Goal: Transaction & Acquisition: Purchase product/service

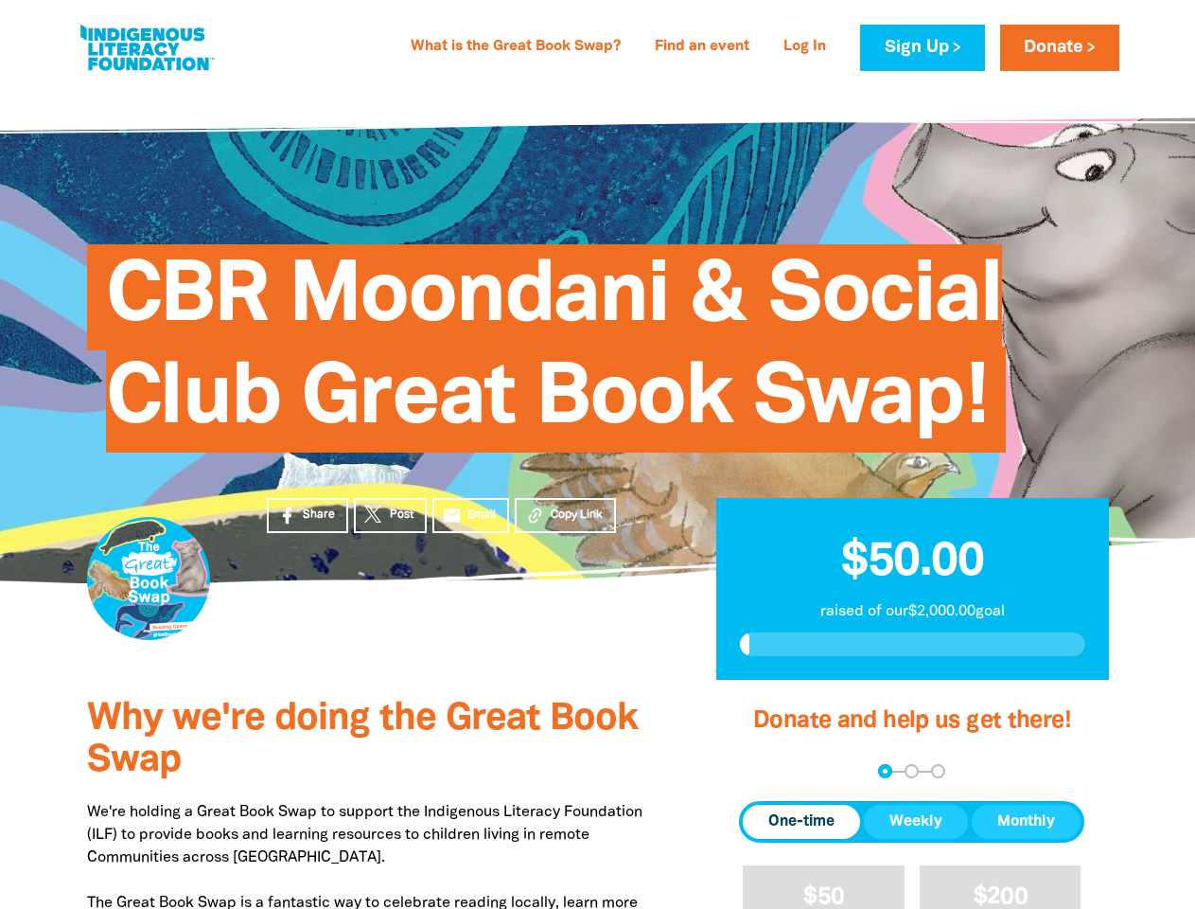
click at [597, 452] on span "CBR Moondani & Social Club Great Book Swap!" at bounding box center [554, 355] width 897 height 194
click at [565, 515] on span "Copy Link" at bounding box center [577, 514] width 52 height 17
click at [765, 771] on div "arrow_back Back Step 1 Step 2 Step 3" at bounding box center [911, 771] width 345 height 14
click at [885, 770] on div "Navigate to step 1 of 3 to enter your donation amount" at bounding box center [885, 771] width 5 height 5
click at [802, 822] on span "One-time" at bounding box center [802, 821] width 66 height 23
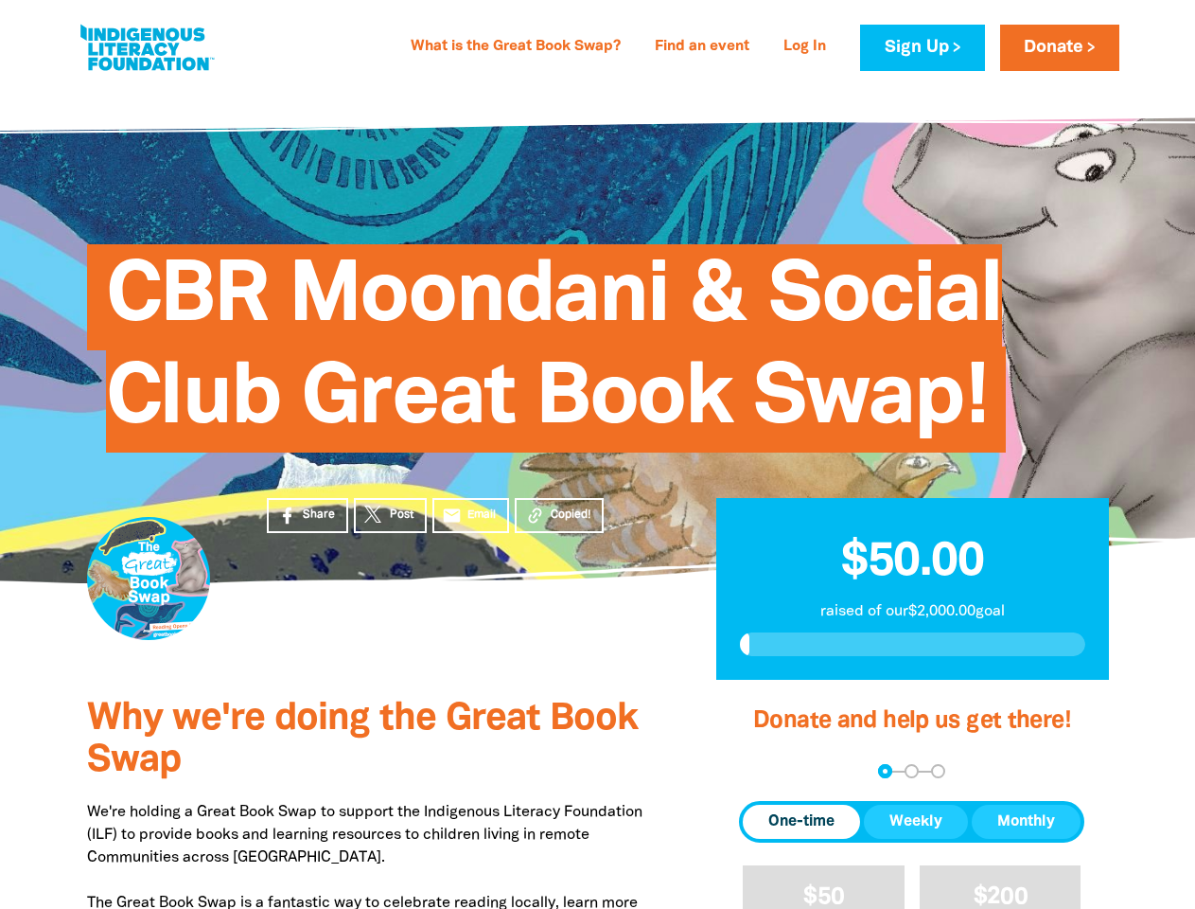
click at [916, 822] on span "Weekly" at bounding box center [916, 821] width 53 height 23
click at [1026, 822] on span "Monthly" at bounding box center [1027, 821] width 58 height 23
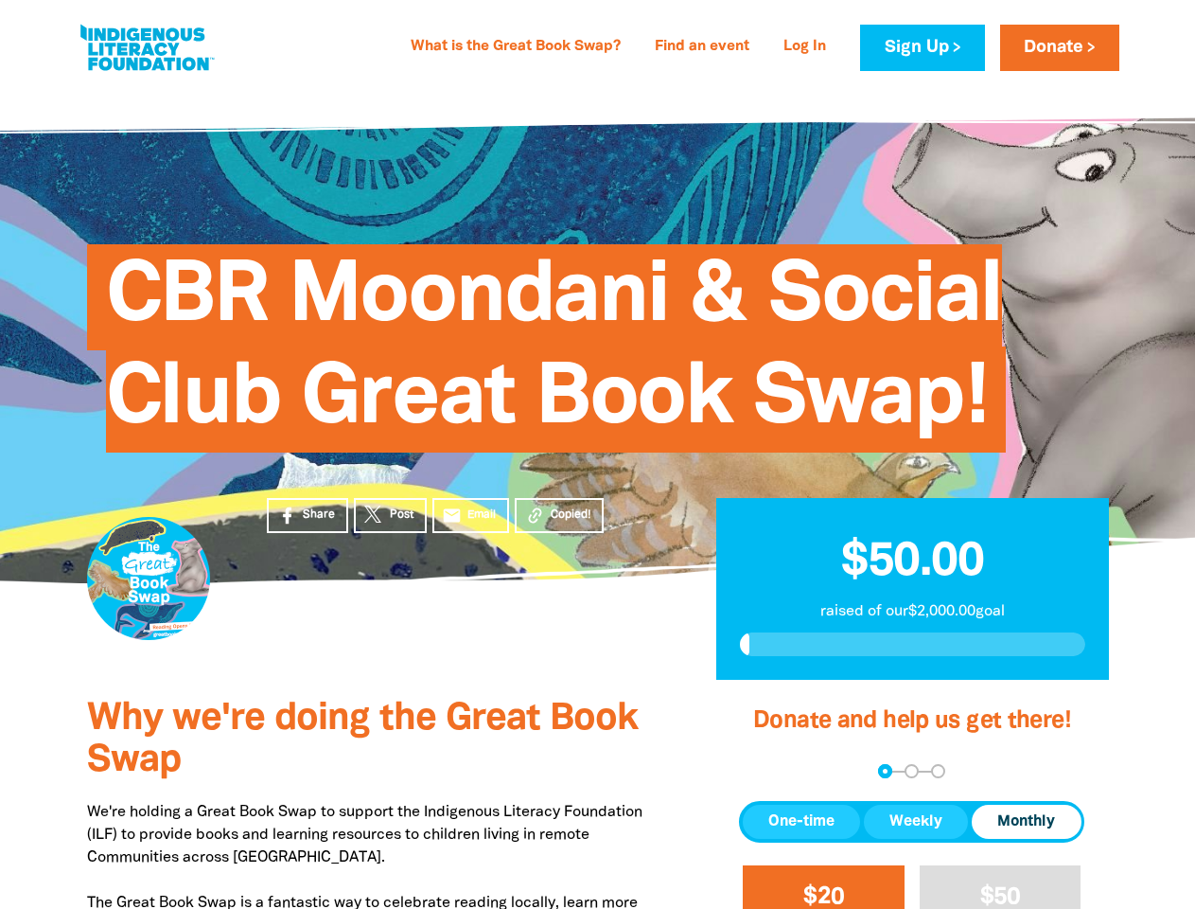
click at [823, 887] on span "$20" at bounding box center [824, 897] width 41 height 22
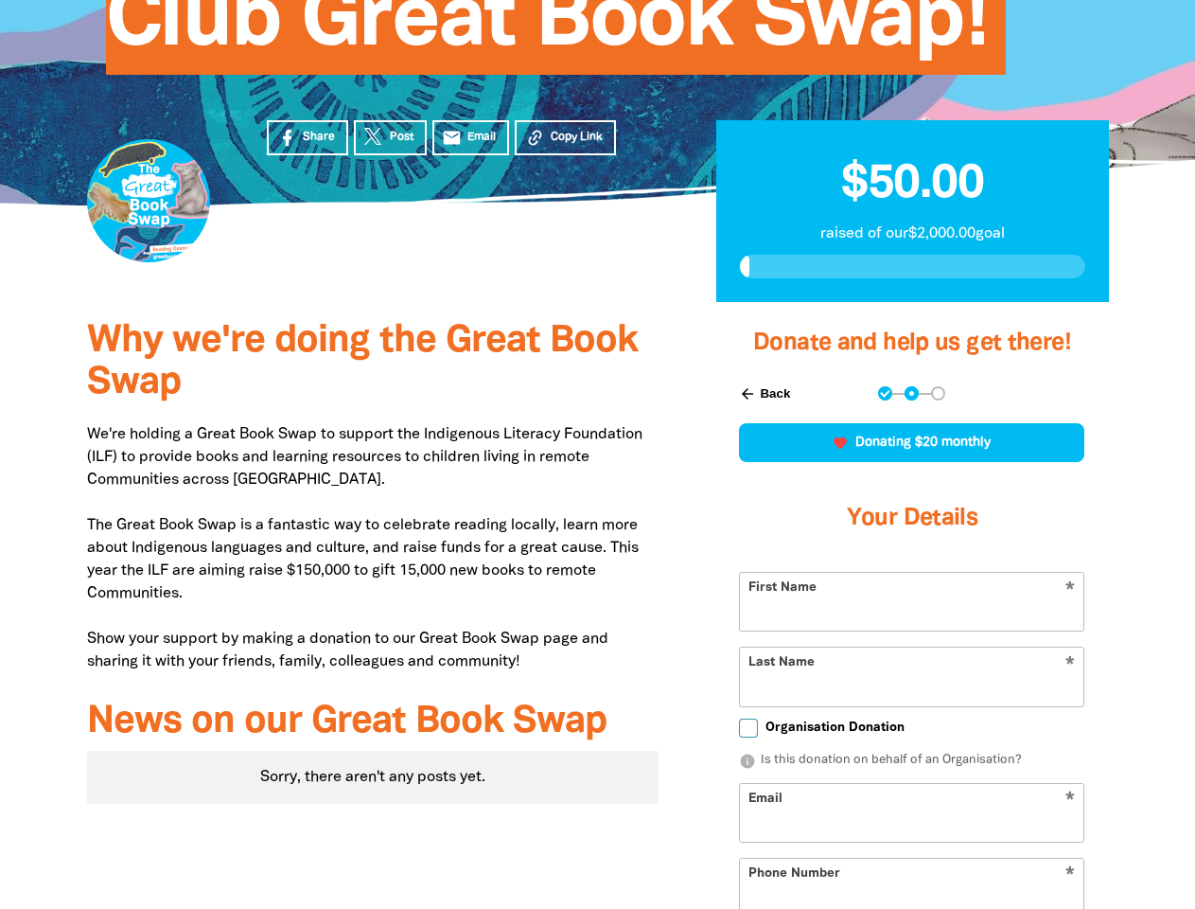
scroll to position [516, 0]
